Goal: Check status

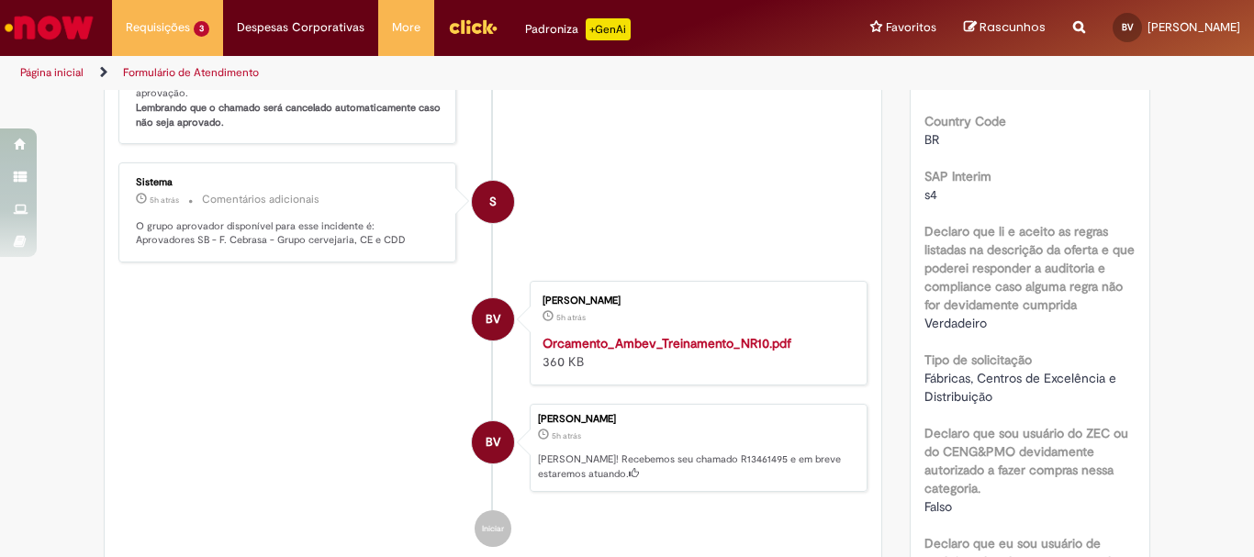
scroll to position [184, 0]
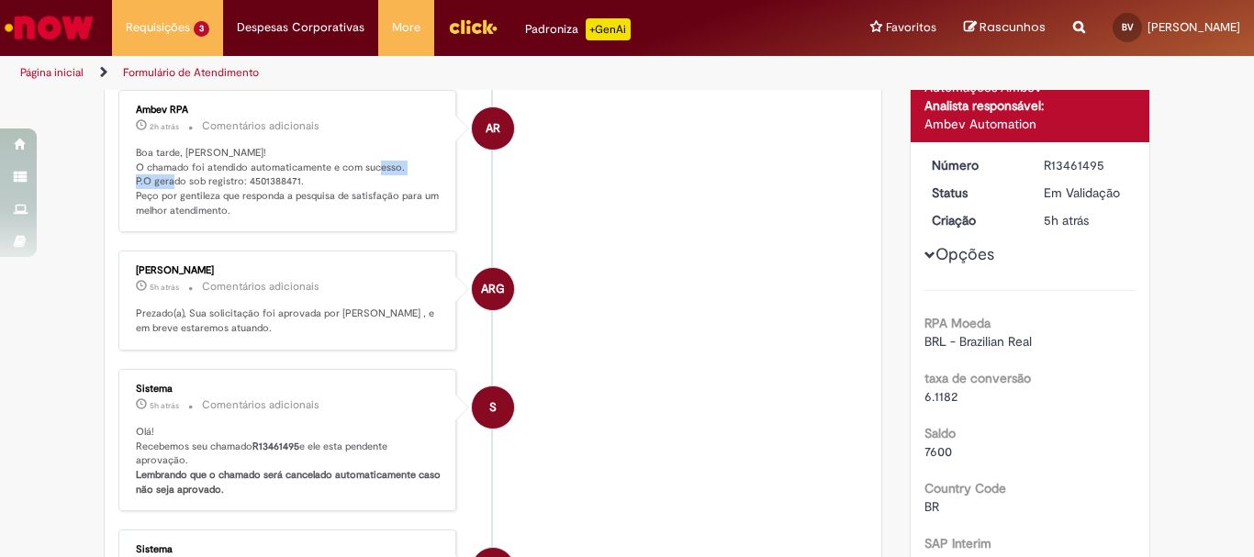
drag, startPoint x: 131, startPoint y: 180, endPoint x: 199, endPoint y: 186, distance: 68.2
click at [199, 186] on p "Boa tarde, [PERSON_NAME]! O chamado foi atendido automaticamente e com sucesso.…" at bounding box center [289, 182] width 306 height 73
drag, startPoint x: 127, startPoint y: 180, endPoint x: 294, endPoint y: 185, distance: 167.2
click at [294, 185] on div "Ambev RPA 2h atrás 2 horas atrás Comentários adicionais Boa tarde, Bianca! O ch…" at bounding box center [287, 161] width 327 height 132
copy p "P.O gerado sob registro: 4501388471."
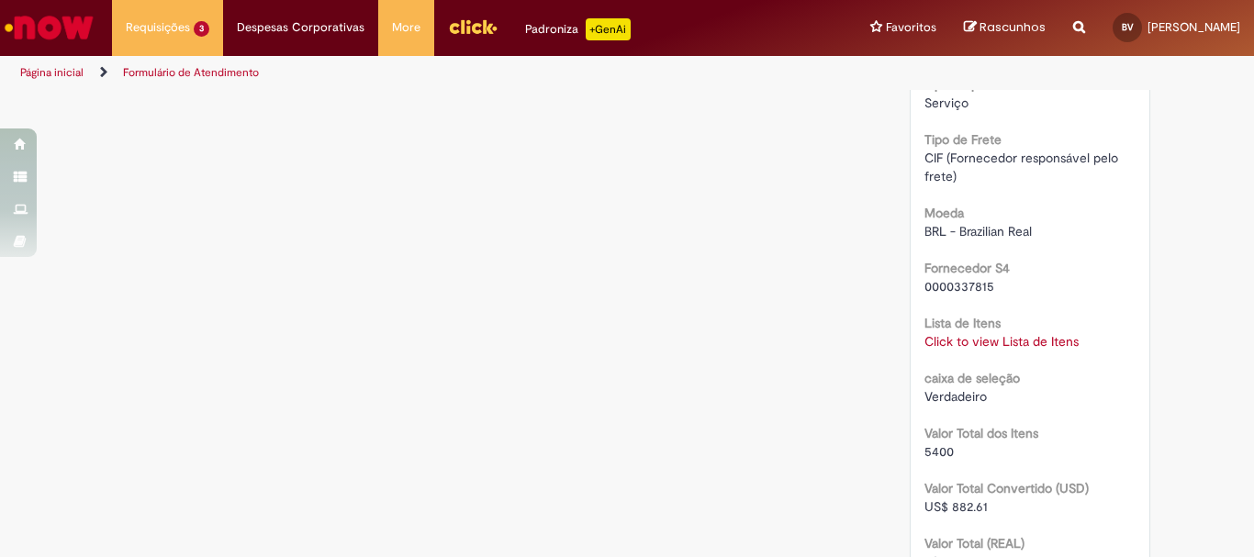
scroll to position [1928, 0]
